Goal: Communication & Community: Answer question/provide support

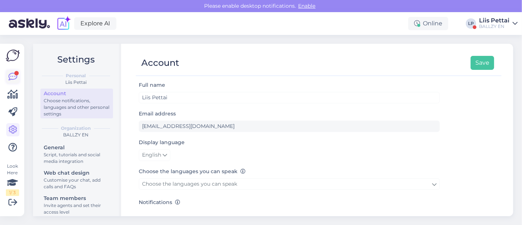
click at [14, 79] on icon at bounding box center [12, 76] width 9 height 9
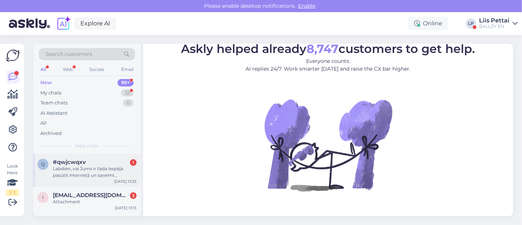
click at [88, 165] on div "Labdien, vai Jums ir tāda iespēja pasūtīt internetā un saņemt [PERSON_NAME] die…" at bounding box center [95, 171] width 84 height 13
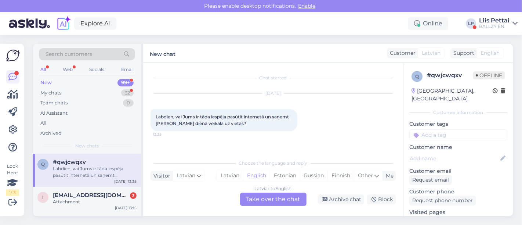
click at [287, 200] on div "Latvian to English Take over the chat" at bounding box center [273, 198] width 66 height 13
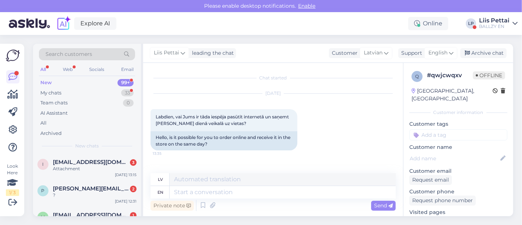
click at [240, 201] on div "Private note Send" at bounding box center [273, 205] width 245 height 14
click at [245, 189] on textarea at bounding box center [283, 192] width 226 height 12
type textarea "No, w"
type textarea "Nē,"
type textarea "No, we do"
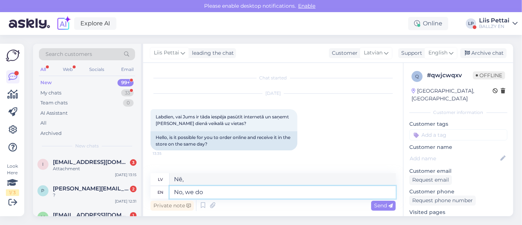
type textarea "Nē, mēs"
type textarea "No, we dont h"
type textarea "Nē, mēs to nedarām"
type textarea "No, we dont have t"
type textarea "Nē, mums nav"
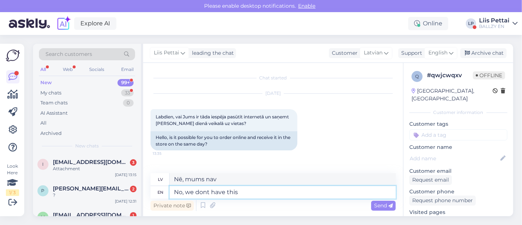
type textarea "No, we dont have this"
type textarea "Nē, mums tāda nav"
type textarea "No, we dont have this possi"
type textarea "Nē, mums nav šādas iespējas"
type textarea "No, we dont have this possibilty,"
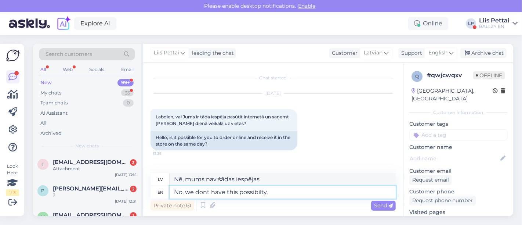
type textarea "Nē, mums tādas iespējas nav,"
type textarea "No, we dont have this possibilty, we ha"
type textarea "Nē, mums nav šādas iespējas, mums"
type textarea "No, we dont have this possibilty, we have a"
type textarea "Nē, mums nav šādas iespējas, mums ir"
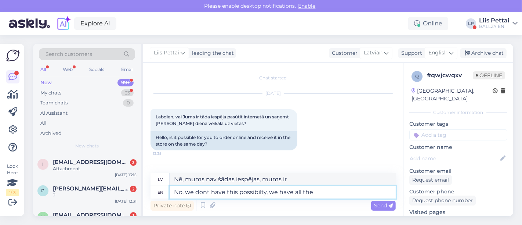
type textarea "No, we dont have this possibilty, we have all the"
type textarea "Nē, mums nav šādas iespējas, mums ir viss."
type textarea "No, we dont have this possibilty, we have all the ite"
type textarea "Nē, mums nav šādas iespējas, mums ir viss nepieciešamais."
type textarea "No, we dont have this possibilty, we have"
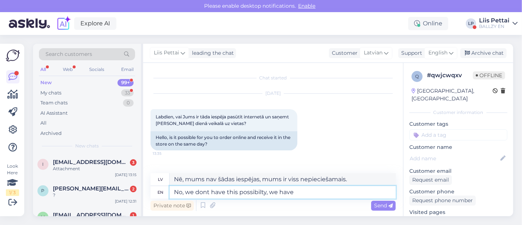
type textarea "Nē, mums nav šādas iespējas, mums ir viss."
type textarea "No, we dont have this possibilty, we"
type textarea "Nē, mums nav šādas iespējas, mums ir"
type textarea "No, we dont have this possibilty"
type textarea "Nē, mums tādas iespējas nav,"
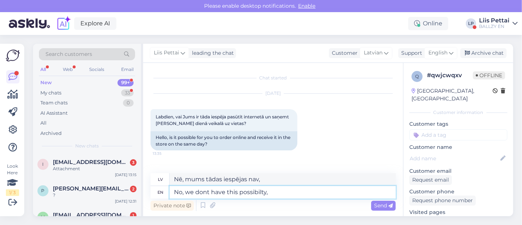
type textarea "No, we dont have this possibilty,"
type textarea "Nē, mums tādas iespējas nav,"
type textarea "No, we dont have this possibilty, all the"
type textarea "Nē, mums nav šādas iespējas, visiem"
type textarea "No, we dont have this possibilty, all the"
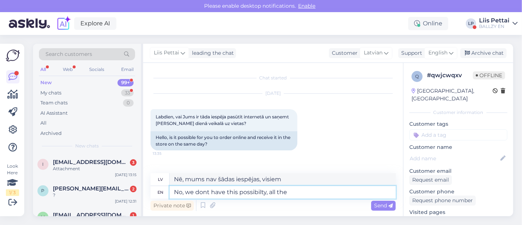
type textarea "Nē, mums nav šādas iespējas, viss"
type textarea "No, we dont have this possibilty, all the items have"
type textarea "Nē, mums nav šādas iespējas, visas preces"
type textarea "No, we dont have this possibilty, all the items have"
type textarea "Nē, mums nav šādas iespējas, visām precēm ir"
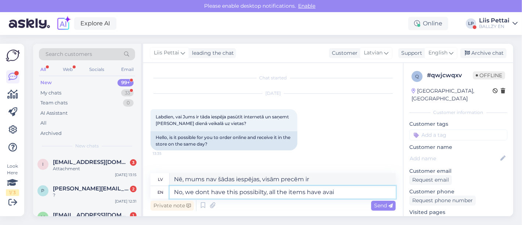
type textarea "No, we dont have this possibilty, all the items have avail"
type textarea "Nē, mums šādas iespējas nav, visas preces ir pieejamas."
type textarea "No, we dont have this possibilty, all the items have availbilty"
type textarea "Nē, mums nav šādas iespējas, visas preces ir pieejamas."
type textarea "No, we dont have this possibilty, all the items have availbilty in stores, so"
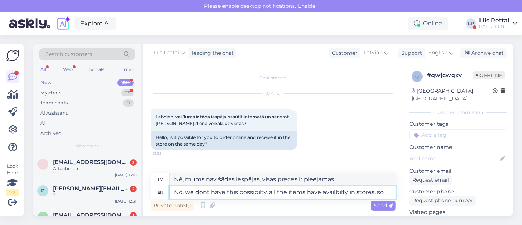
type textarea "Nē, mums nav šādas iespējas, visas preces ir pieejamas veikalos."
type textarea "No, we dont have this possibilty, all the items have availbilty in stores, so ch"
type textarea "Nē, mums nav šādas iespējas, visas preces ir pieejamas veikalos, tāpēc"
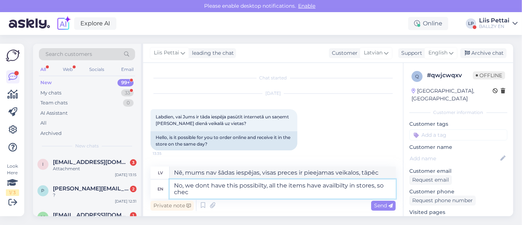
type textarea "No, we dont have this possibilty, all the items have availbilty in stores, so c…"
type textarea "Nē, mums nav šādas iespējas, visas preces ir pieejamas veikalos, tāpēc pārbaudi…"
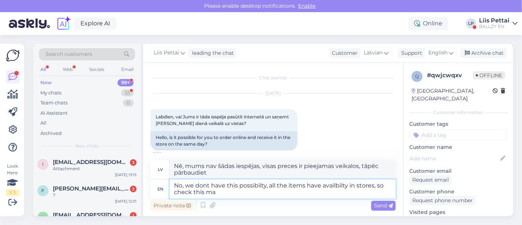
type textarea "No, we dont have this possibilty, all the items have availbilty in stores, so c…"
type textarea "Nē, mums nav šādas iespējas, visas preces ir pieejamas veikalos, tāpēc pārbaudi…"
type textarea "No, we dont have this possibilty, all the items have availbilty in stores, so c…"
type textarea "Nē, mums nav šādas iespējas, visas preces ir pieejamas veikalos, tāpēc varbūt p…"
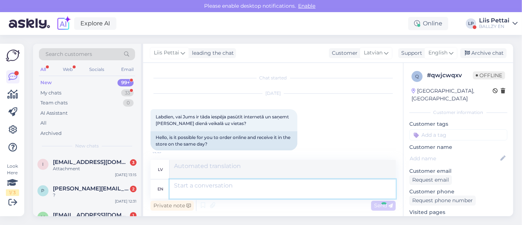
scroll to position [48, 0]
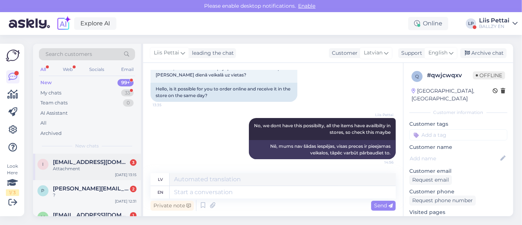
click at [73, 169] on div "Attachment" at bounding box center [95, 168] width 84 height 7
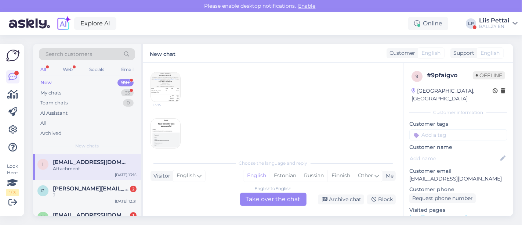
click at [289, 200] on div "English to English Take over the chat" at bounding box center [273, 198] width 66 height 13
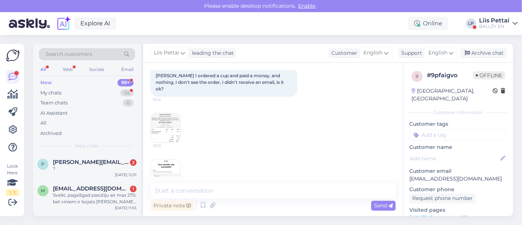
scroll to position [54, 0]
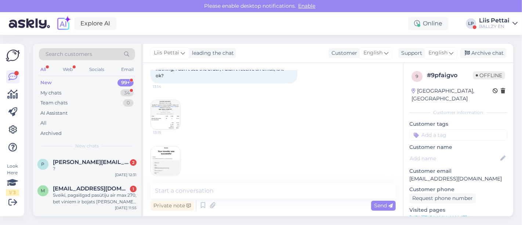
click at [163, 115] on img at bounding box center [165, 114] width 29 height 29
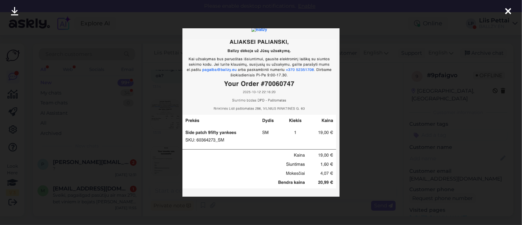
click at [141, 156] on div at bounding box center [261, 112] width 522 height 225
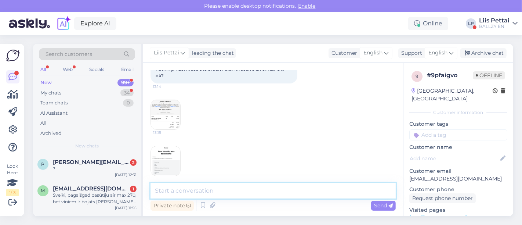
click at [200, 191] on textarea at bounding box center [273, 190] width 245 height 15
click at [163, 138] on div "13:15" at bounding box center [273, 161] width 245 height 46
click at [161, 156] on img at bounding box center [165, 160] width 29 height 29
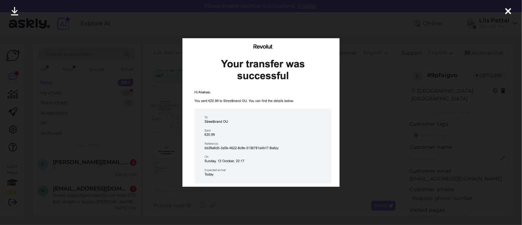
click at [161, 156] on div at bounding box center [261, 112] width 522 height 225
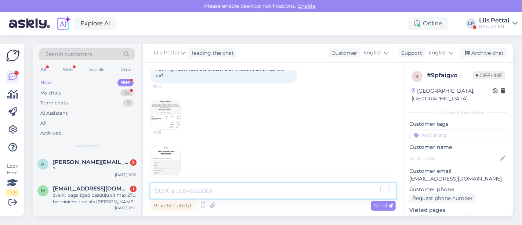
click at [202, 189] on textarea "To enrich screen reader interactions, please activate Accessibility in Grammarl…" at bounding box center [273, 190] width 245 height 15
type textarea "you dont see it under your orders on your account?"
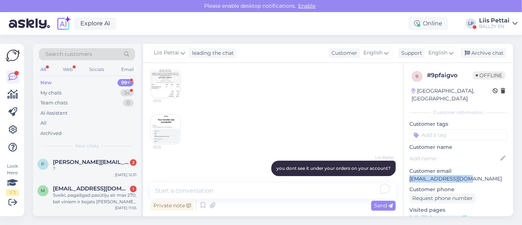
drag, startPoint x: 474, startPoint y: 170, endPoint x: 406, endPoint y: 174, distance: 68.7
click at [406, 174] on div "9 # 9pfaigvo Offline [GEOGRAPHIC_DATA], [GEOGRAPHIC_DATA] Customer information …" at bounding box center [458, 217] width 110 height 309
copy p "[EMAIL_ADDRESS][DOMAIN_NAME]"
click at [94, 167] on div "?" at bounding box center [95, 168] width 84 height 7
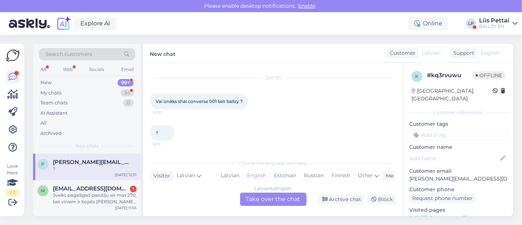
scroll to position [15, 0]
click at [270, 202] on div "Latvian to English Take over the chat" at bounding box center [273, 198] width 66 height 13
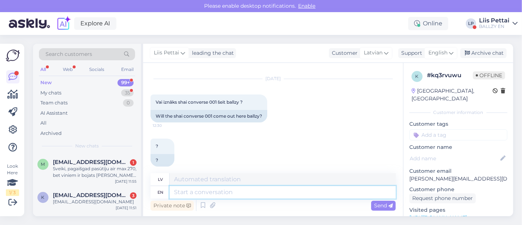
click at [264, 195] on textarea at bounding box center [283, 192] width 226 height 12
type textarea "o"
type textarea "no, sor"
type textarea "nē,"
type textarea "no, sorry"
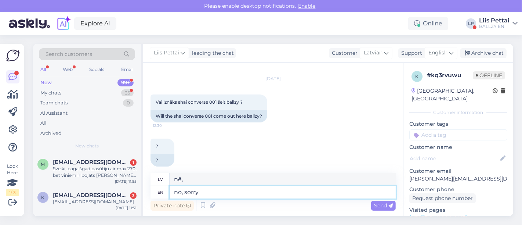
type textarea "nē, atvainojiet"
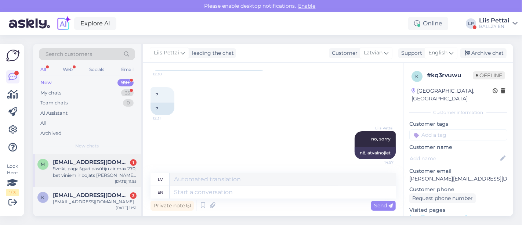
click at [117, 177] on div "Sveiki, pagaišgad pasūtīju air max 270, bet viniem ir bojats [PERSON_NAME] no g…" at bounding box center [95, 171] width 84 height 13
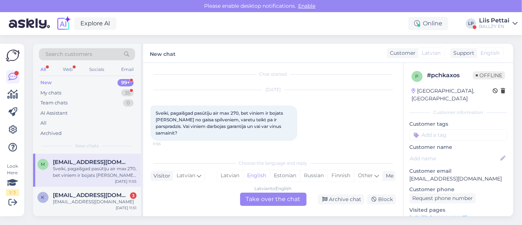
scroll to position [0, 0]
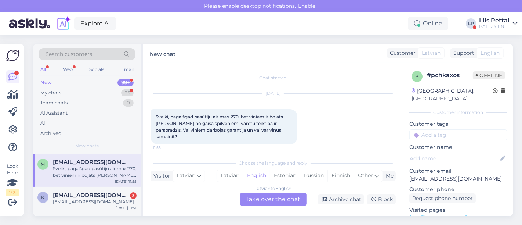
click at [275, 200] on div "Latvian to English Take over the chat" at bounding box center [273, 198] width 66 height 13
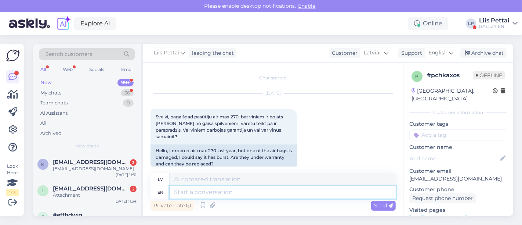
click at [246, 197] on textarea at bounding box center [283, 192] width 226 height 12
type textarea "Hello, wh"
type textarea "Sveiki,"
type textarea "Hello, what is"
type textarea "Sveiki, ko"
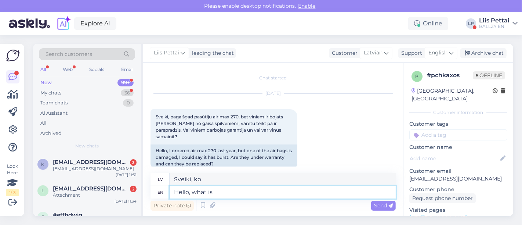
type textarea "Hello, what is t"
type textarea "Sveiki, kas ir"
type textarea "Hello, what is the order nr"
type textarea "Sveiki, kāda ir kārtība?"
type textarea "Hello, what is the order nr?"
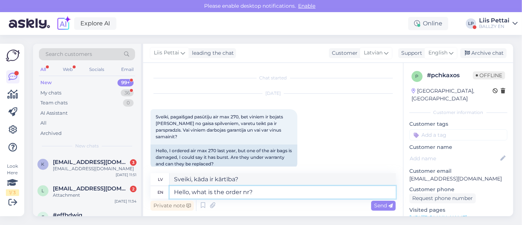
type textarea "Sveiki, kāds ir pasūtījuma nr.?"
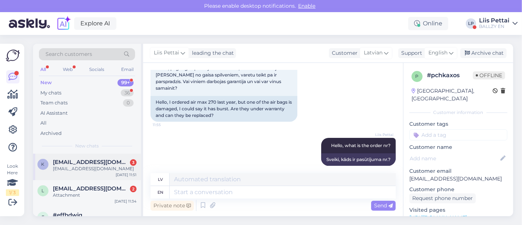
click at [101, 161] on span "[EMAIL_ADDRESS][DOMAIN_NAME]" at bounding box center [91, 162] width 76 height 7
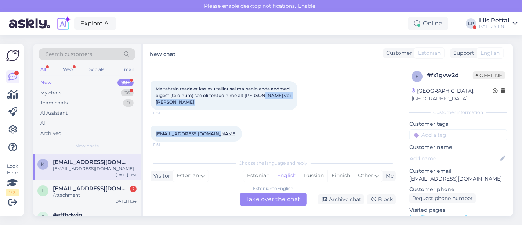
drag, startPoint x: 402, startPoint y: 134, endPoint x: 402, endPoint y: 98, distance: 36.3
click at [402, 98] on div "Chat started [DATE] Peaks [PERSON_NAME] 11:37 Ma tahtsin teada et kas mu tellin…" at bounding box center [273, 139] width 260 height 153
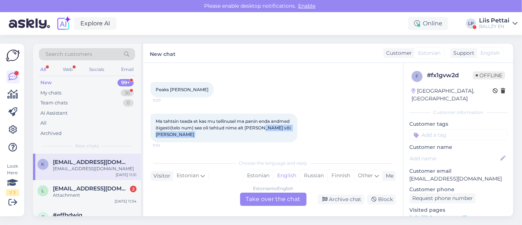
scroll to position [32, 0]
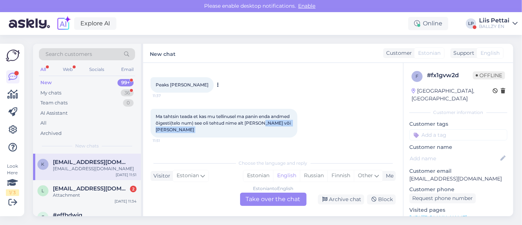
drag, startPoint x: 185, startPoint y: 86, endPoint x: 217, endPoint y: 85, distance: 31.2
click at [214, 85] on div "Peaks [PERSON_NAME] 11:37" at bounding box center [182, 84] width 63 height 15
copy span "[PERSON_NAME]"
click at [267, 197] on div "Estonian to English Take over the chat" at bounding box center [273, 198] width 66 height 13
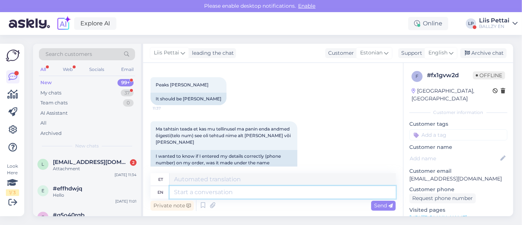
click at [250, 195] on textarea at bounding box center [283, 192] width 226 height 12
paste textarea "[EMAIL_ADDRESS][DOMAIN_NAME] [PHONE_NUMBER]"
type textarea "[EMAIL_ADDRESS][DOMAIN_NAME] [PHONE_NUMBER]"
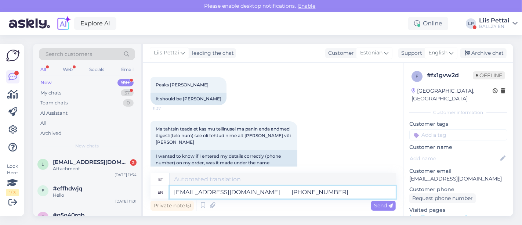
type textarea "[EMAIL_ADDRESS][DOMAIN_NAME] [PHONE_NUMBER]"
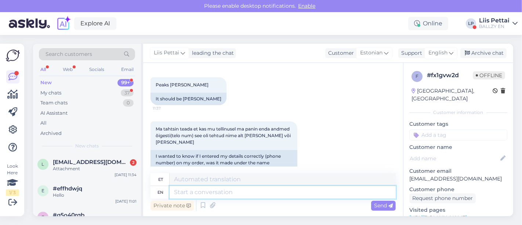
scroll to position [137, 0]
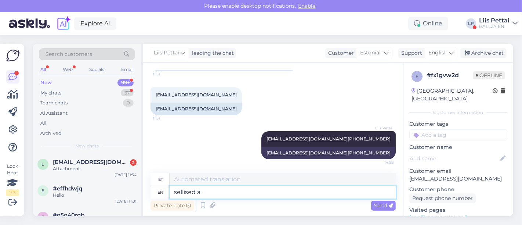
type textarea "sellised an"
type textarea "müüdud"
type textarea "sellised andmed"
type textarea "müüdud andmeside"
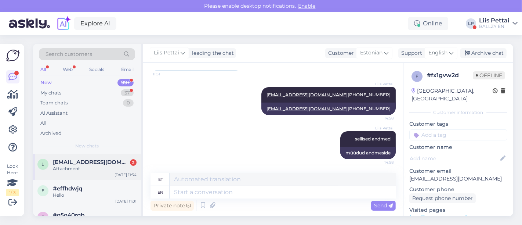
click at [76, 177] on div "l [EMAIL_ADDRESS][DOMAIN_NAME] 2 Attachment [DATE] 11:34" at bounding box center [87, 166] width 108 height 26
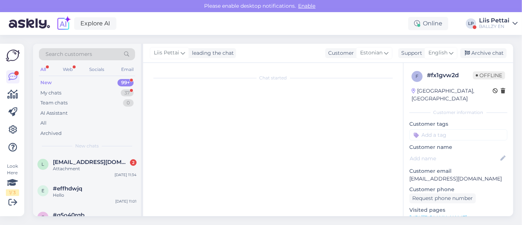
scroll to position [36, 0]
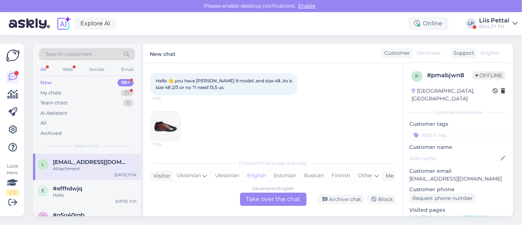
click at [162, 121] on img at bounding box center [165, 126] width 29 height 29
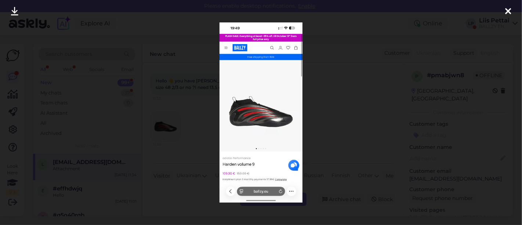
click at [328, 122] on div at bounding box center [261, 112] width 522 height 225
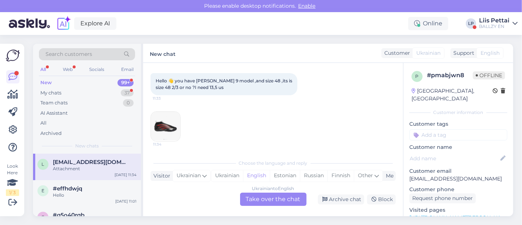
click at [259, 200] on div "Ukrainian to English Take over the chat" at bounding box center [273, 198] width 66 height 13
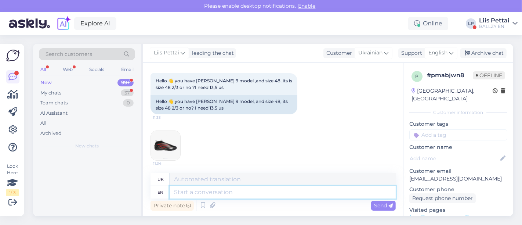
click at [253, 195] on textarea at bounding box center [283, 192] width 226 height 12
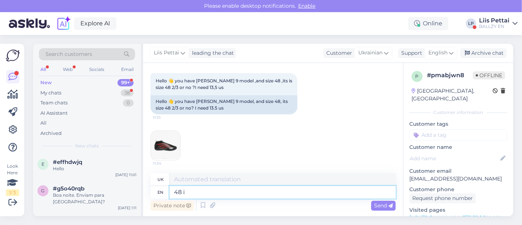
type textarea "48 is"
type textarea "48"
type textarea "48 is si"
type textarea "48 є"
type textarea "48 is size"
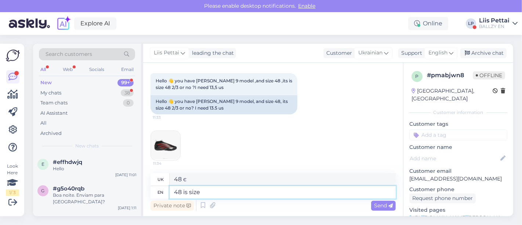
type textarea "48 - це розмір"
type textarea "48 is size 48"
type textarea "48 - це розмір 48"
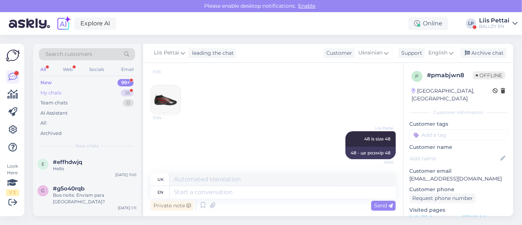
click at [55, 94] on div "My chats" at bounding box center [50, 92] width 21 height 7
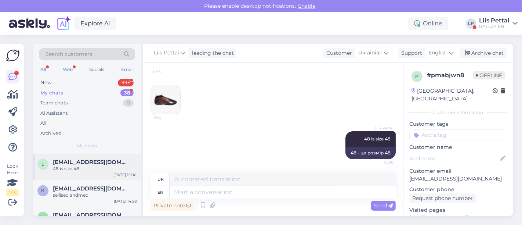
click at [88, 160] on span "[EMAIL_ADDRESS][DOMAIN_NAME]" at bounding box center [91, 162] width 76 height 7
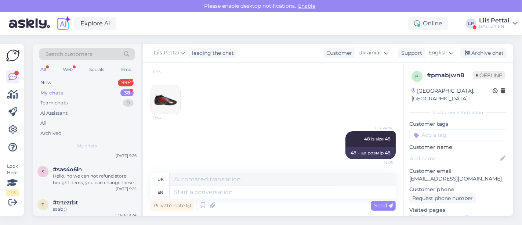
scroll to position [391, 0]
click at [485, 26] on div "BALLZY EN" at bounding box center [494, 26] width 30 height 6
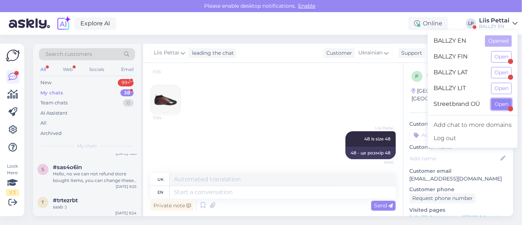
click at [497, 102] on button "Open" at bounding box center [501, 103] width 21 height 11
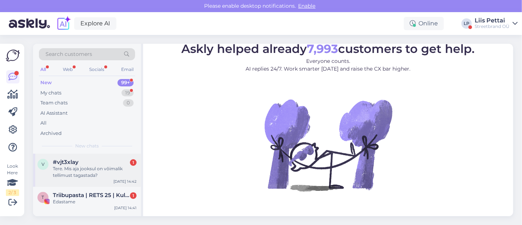
click at [83, 174] on div "Tere. Mis aja jooksul on võimalik tellimust tagastada?" at bounding box center [95, 171] width 84 height 13
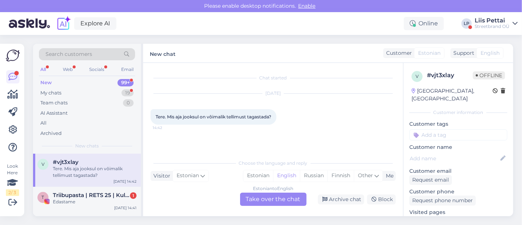
click at [281, 201] on div "Estonian to English Take over the chat" at bounding box center [273, 198] width 66 height 13
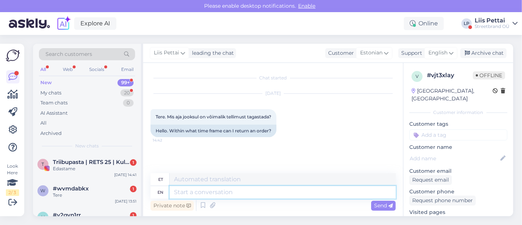
click at [256, 192] on textarea at bounding box center [283, 192] width 226 height 12
type textarea "30 ä"
type textarea "30"
type textarea "30 päeva p"
type textarea "30 päeva"
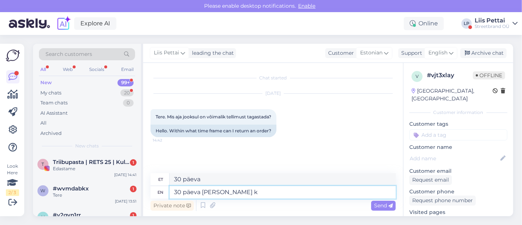
type textarea "30 päeva [PERSON_NAME]"
type textarea "30 päeva [PERSON_NAME] kättesaamist"
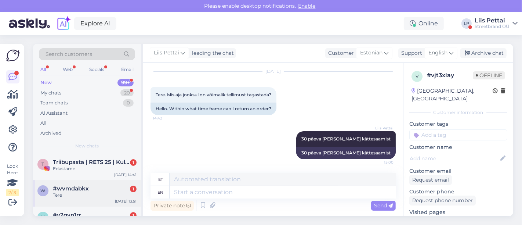
click at [98, 193] on div "Tere" at bounding box center [95, 195] width 84 height 7
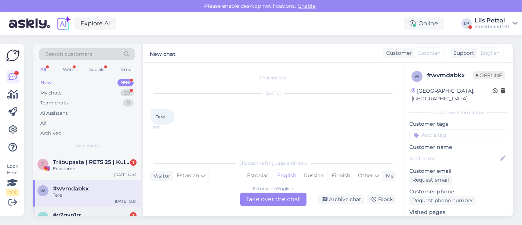
click at [106, 215] on div "#v2gvn1rr 1" at bounding box center [95, 214] width 84 height 7
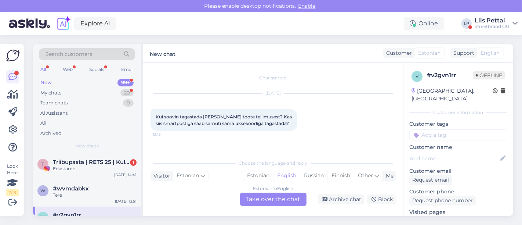
click at [264, 197] on div "Estonian to English Take over the chat" at bounding box center [273, 198] width 66 height 13
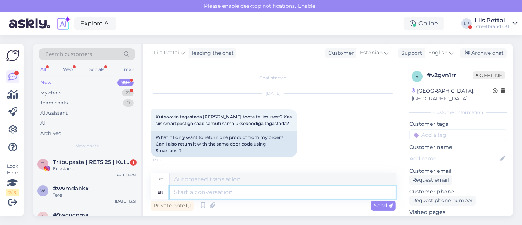
click at [258, 195] on textarea at bounding box center [283, 192] width 226 height 12
type textarea "jah :)"
type textarea "[DEMOGRAPHIC_DATA] :)"
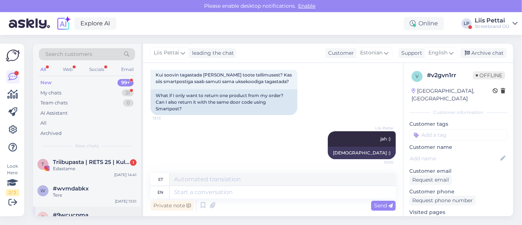
click at [63, 207] on div "9 #9wcucpma 10 päeva on juba möödas [DATE] 16:26" at bounding box center [87, 219] width 108 height 26
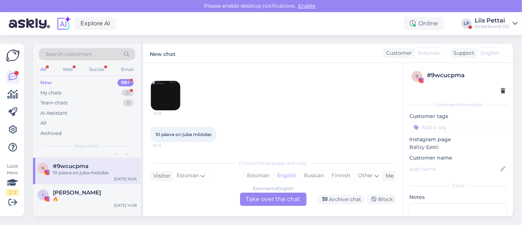
scroll to position [65, 0]
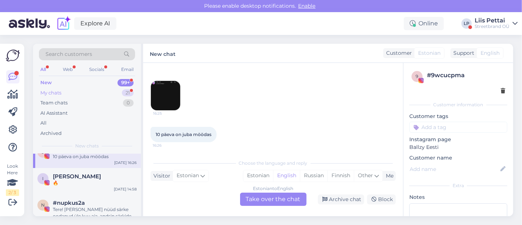
click at [61, 97] on div "My chats 21" at bounding box center [87, 93] width 96 height 10
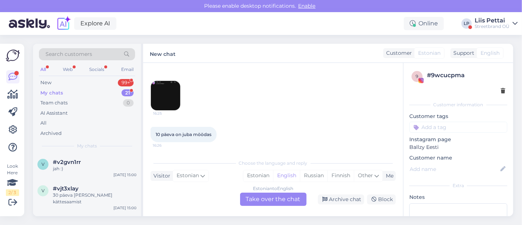
click at [74, 221] on div "Search customers All Web Socials Email New 99+ My chats 21 Team chats 0 AI Assi…" at bounding box center [275, 130] width 493 height 190
click at [77, 218] on span "[EMAIL_ADDRESS][DOMAIN_NAME]" at bounding box center [91, 221] width 76 height 7
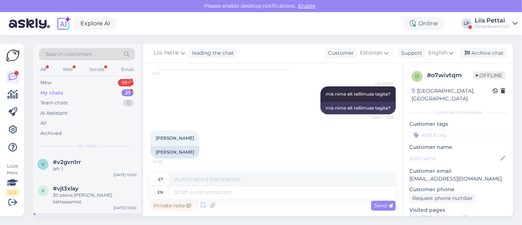
scroll to position [80, 0]
click at [229, 198] on textarea at bounding box center [283, 192] width 226 height 12
click at [92, 213] on div "k [EMAIL_ADDRESS][DOMAIN_NAME] [PERSON_NAME] [DATE] 14:36" at bounding box center [87, 226] width 108 height 26
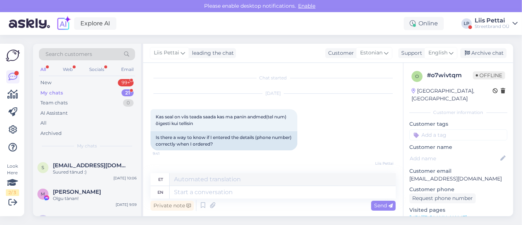
scroll to position [244, 0]
